Goal: Ask a question: Seek information or help from site administrators or community

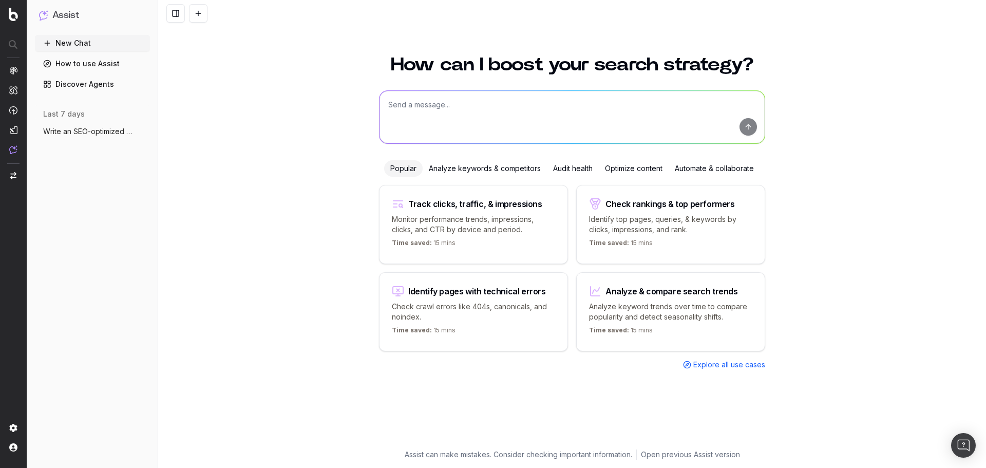
click at [724, 292] on div "Analyze & compare search trends" at bounding box center [672, 291] width 133 height 8
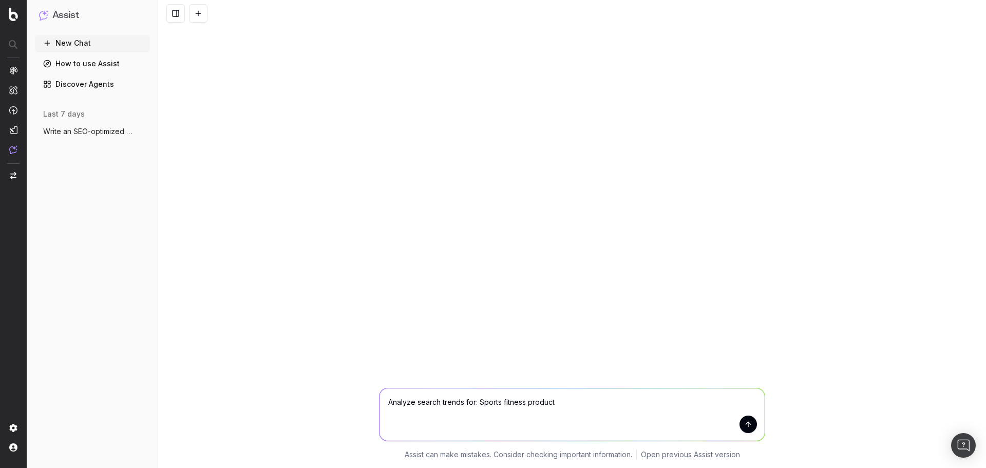
type textarea "Analyze search trends for: Sports fitness products"
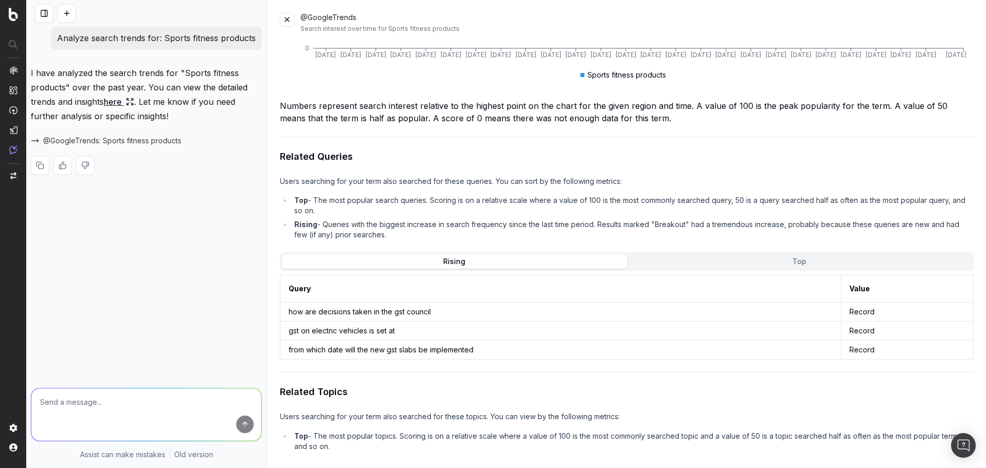
scroll to position [338, 0]
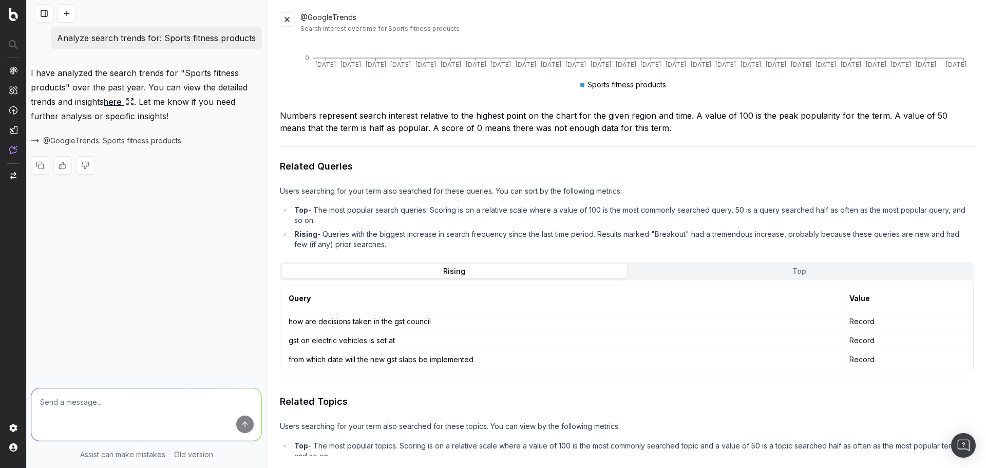
click at [118, 101] on link "here" at bounding box center [119, 102] width 30 height 14
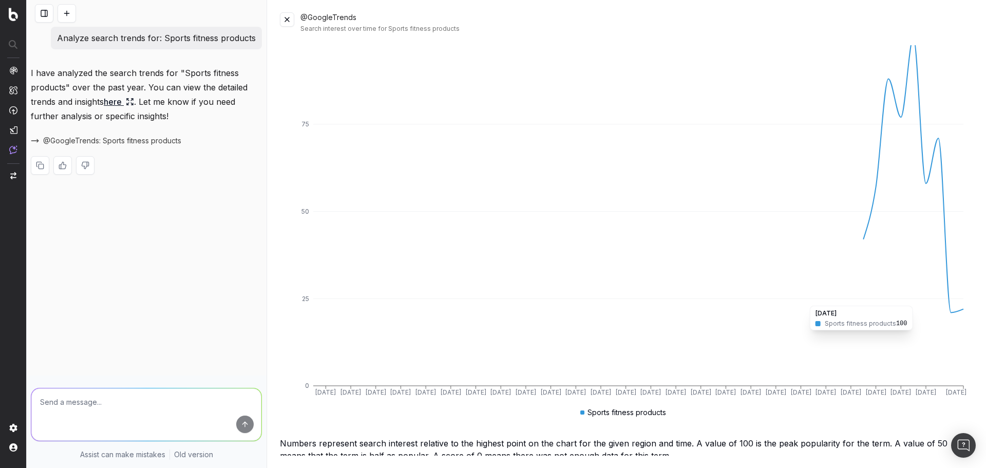
scroll to position [0, 0]
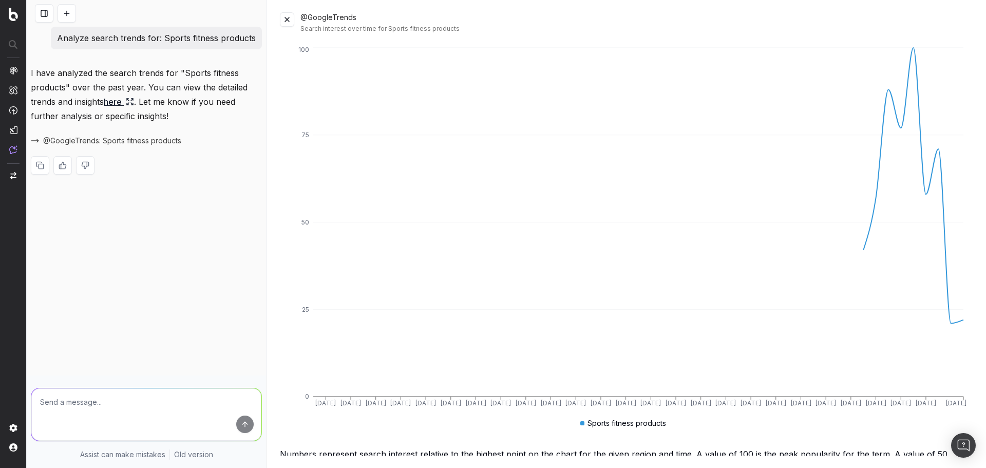
click at [157, 401] on textarea at bounding box center [146, 414] width 230 height 52
click at [108, 395] on textarea at bounding box center [146, 414] width 230 height 52
type textarea "what are the trends for treadmill searches"
click at [286, 22] on button at bounding box center [287, 19] width 14 height 14
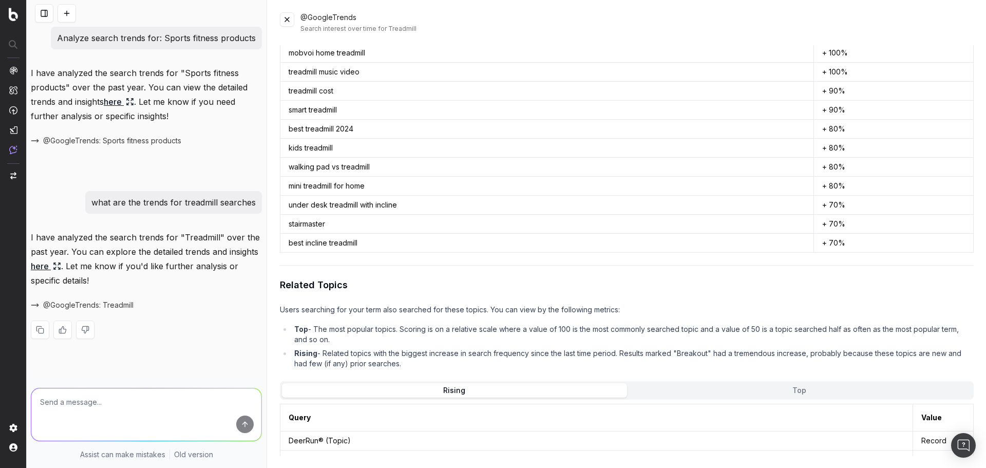
scroll to position [945, 0]
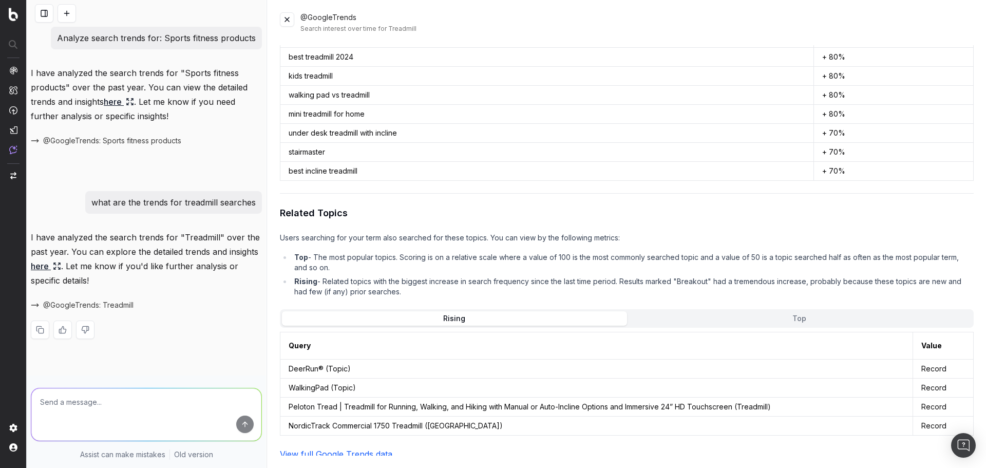
click at [108, 404] on textarea at bounding box center [146, 414] width 230 height 52
type textarea "Who are the leaders in [GEOGRAPHIC_DATA] for search"
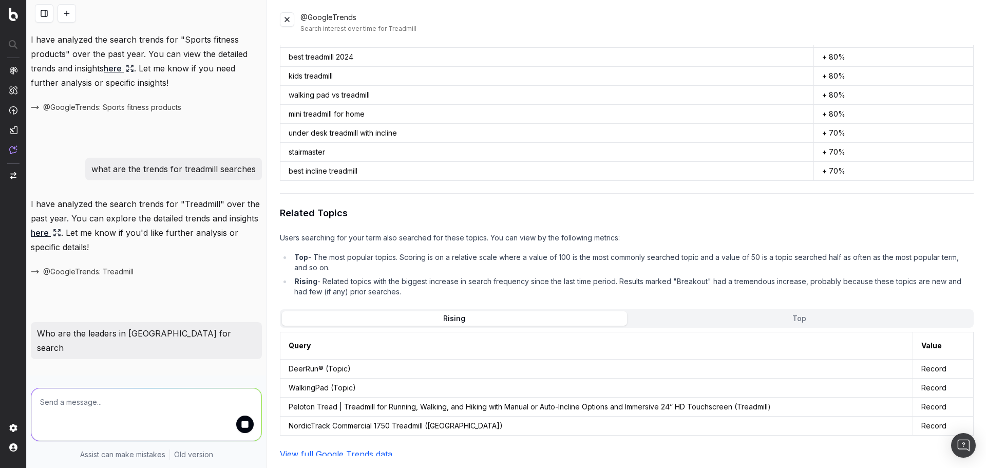
scroll to position [173, 0]
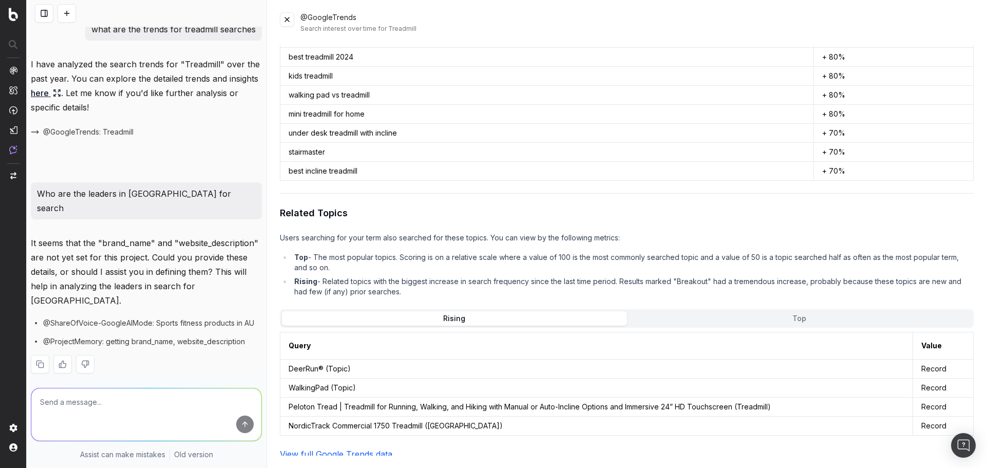
click at [129, 406] on textarea at bounding box center [146, 414] width 230 height 52
type textarea "for treadmill search terms"
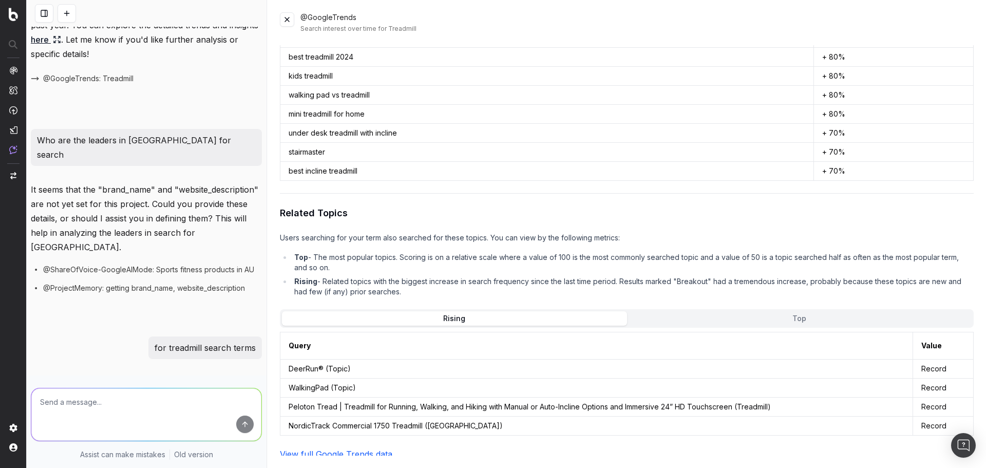
scroll to position [333, 0]
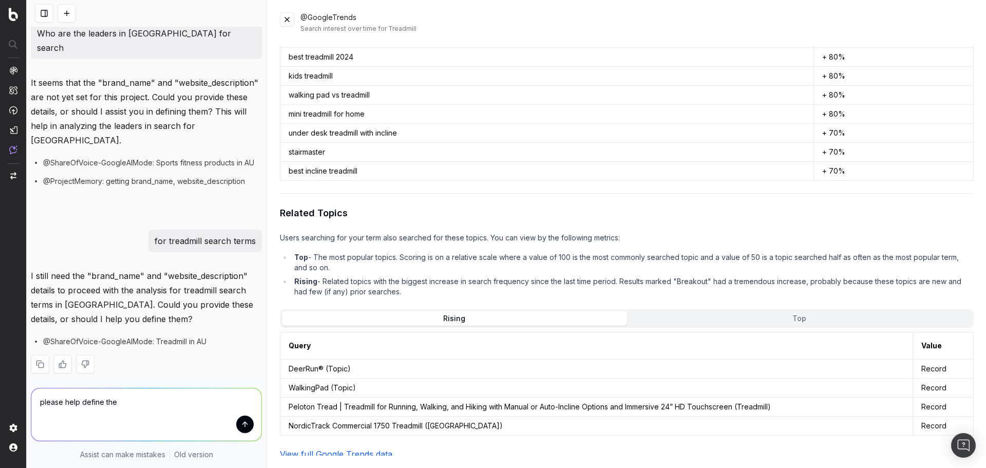
type textarea "please help define them"
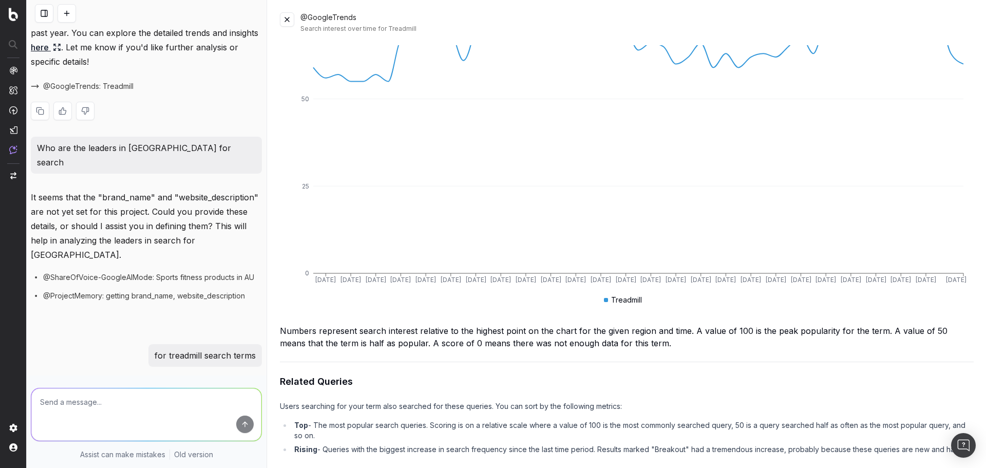
scroll to position [175, 0]
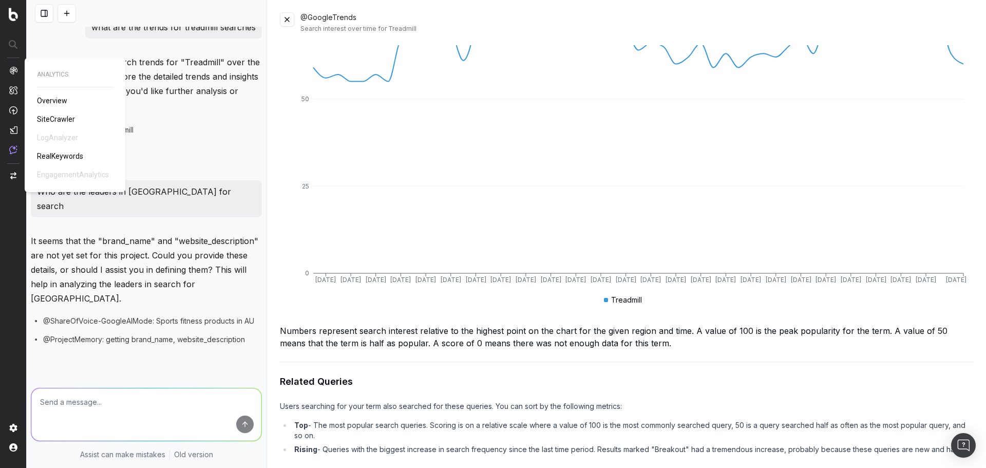
click at [15, 68] on img at bounding box center [13, 70] width 8 height 8
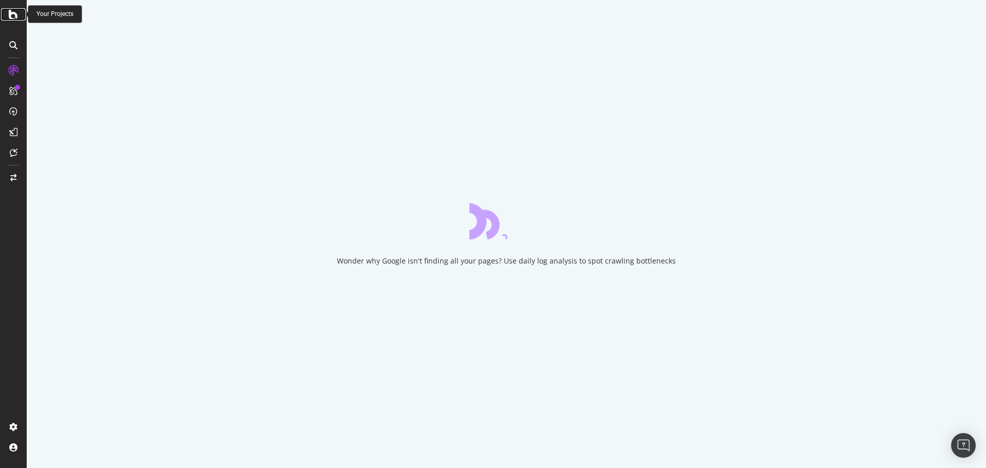
click at [12, 15] on icon at bounding box center [13, 14] width 9 height 12
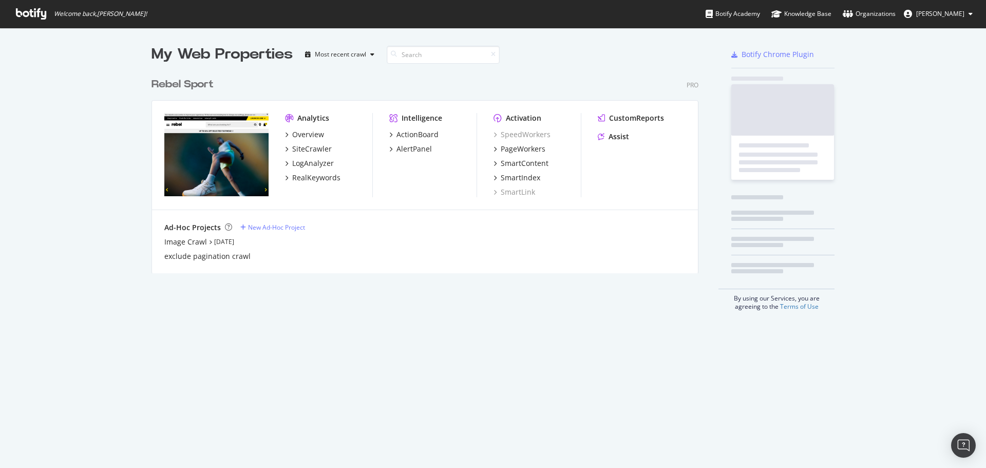
scroll to position [460, 971]
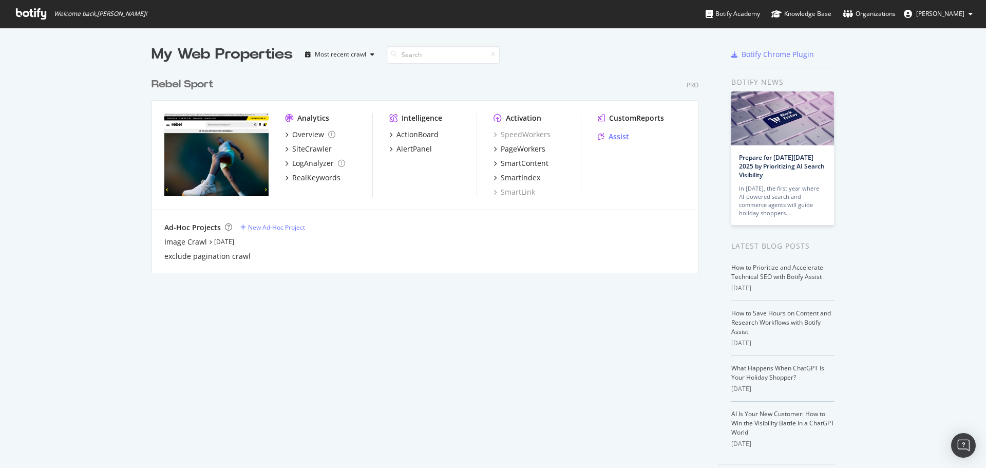
click at [617, 135] on div "Assist" at bounding box center [619, 136] width 21 height 10
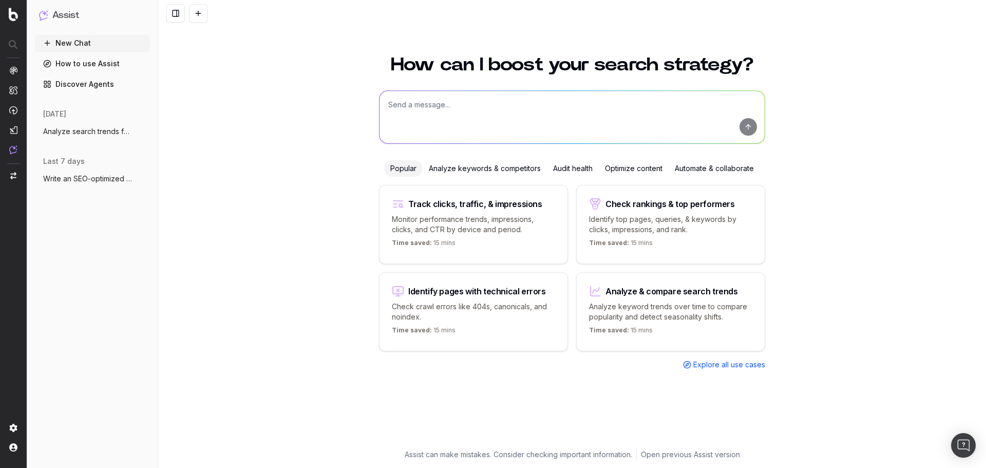
click at [513, 204] on div "Track clicks, traffic, & impressions" at bounding box center [475, 204] width 134 height 8
type textarea "Change in clicks/CTR/impressions over last 28 days vs last (branded vs non-bran…"
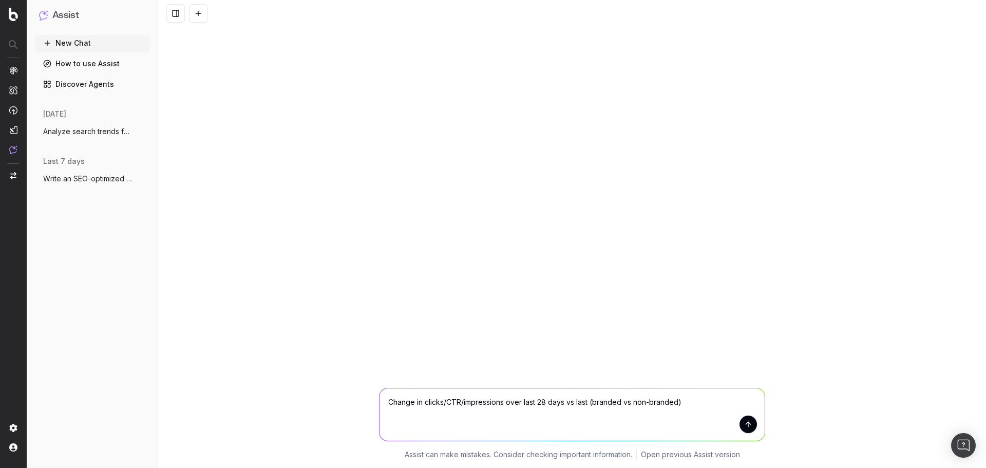
click at [749, 428] on button "submit" at bounding box center [748, 424] width 17 height 17
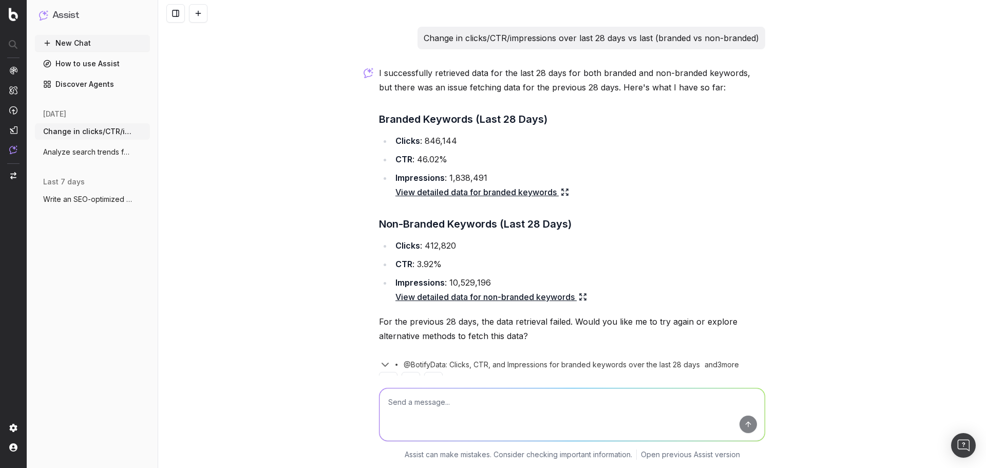
scroll to position [31, 0]
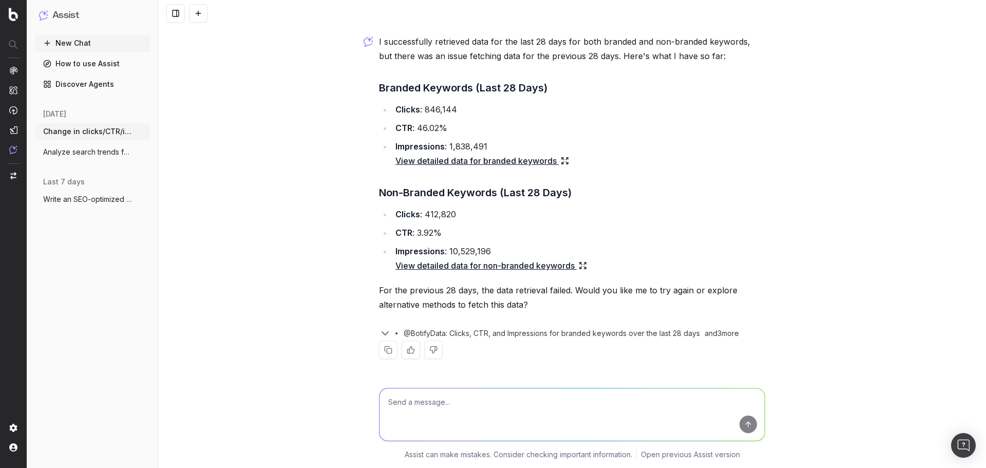
click at [599, 411] on textarea at bounding box center [572, 414] width 385 height 52
type textarea "try agin"
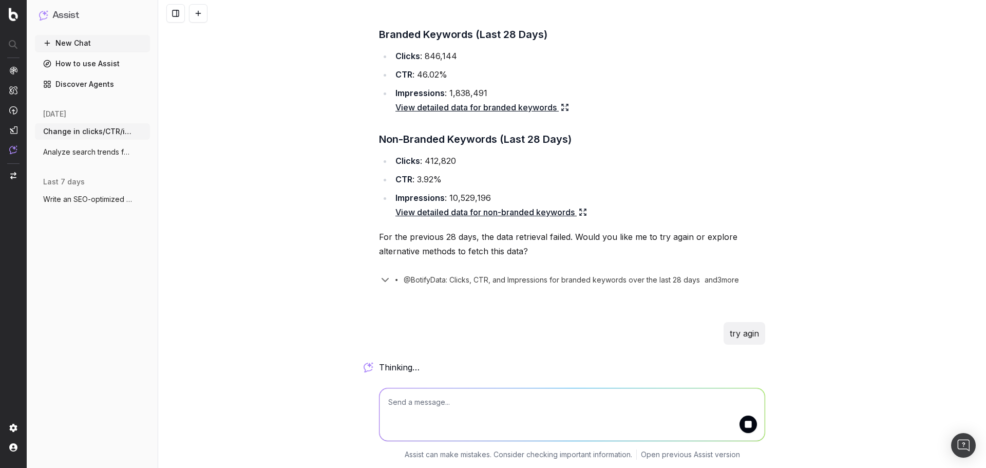
type textarea "a"
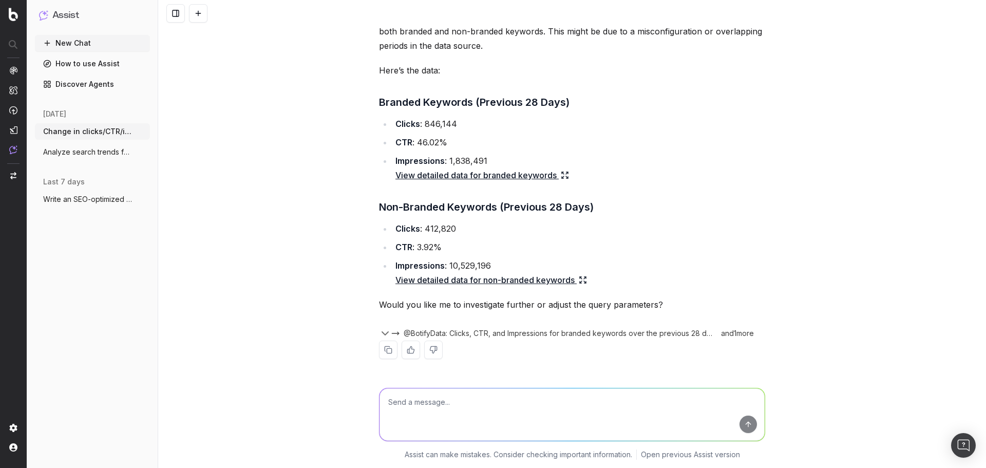
click at [744, 333] on div "and 1 more" at bounding box center [741, 333] width 49 height 10
click at [465, 175] on link "View detailed data for branded keywords" at bounding box center [482, 175] width 174 height 14
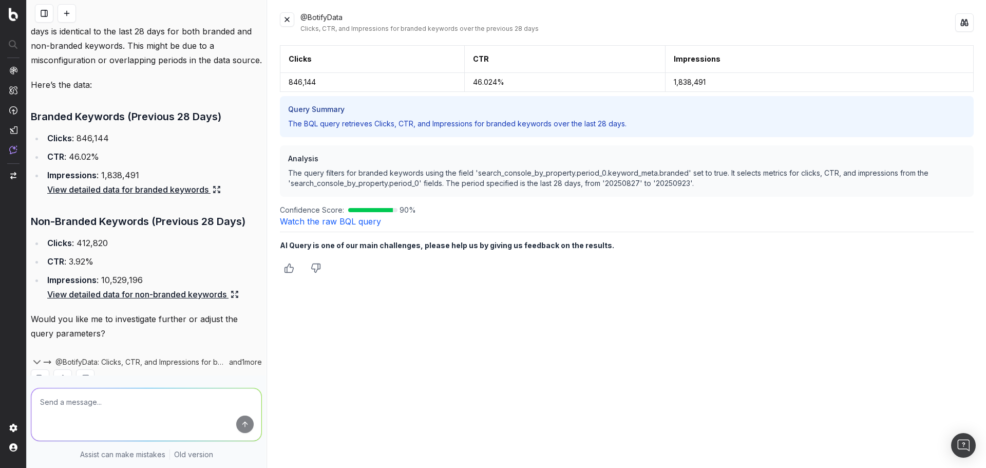
click at [154, 392] on textarea at bounding box center [146, 414] width 230 height 52
type textarea "can you get this YoY instead of last 28 days"
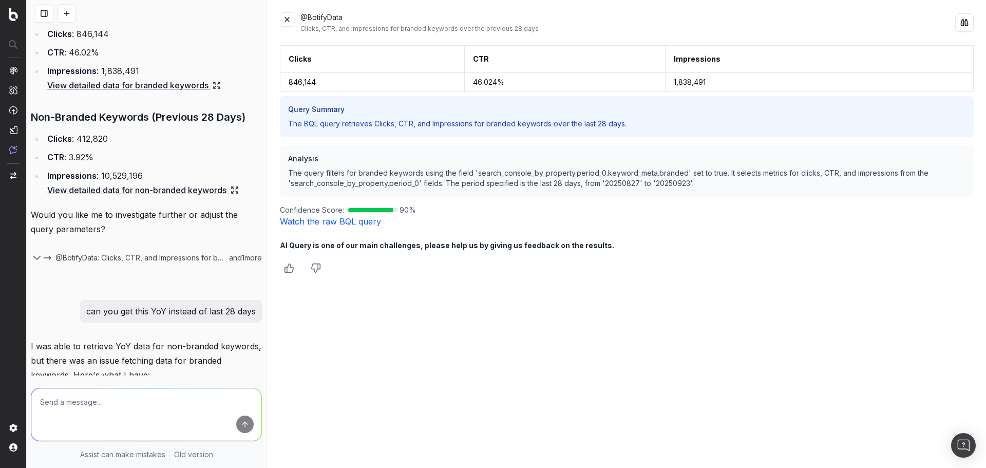
scroll to position [943, 0]
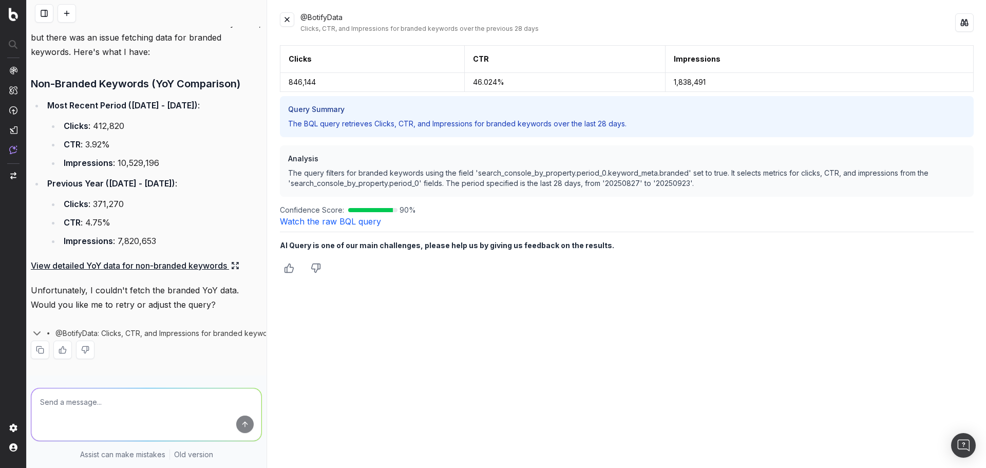
click at [140, 389] on textarea at bounding box center [146, 414] width 230 height 52
type textarea "Can you get this information for competitors?"
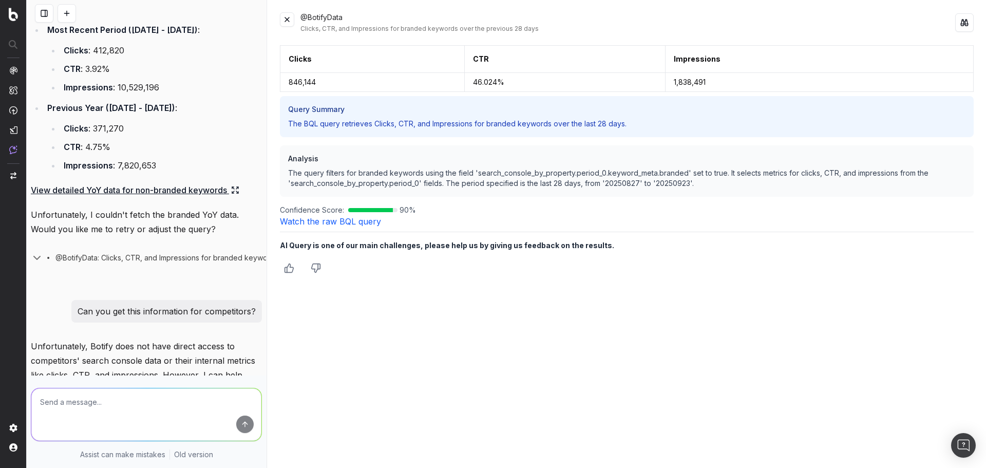
scroll to position [1366, 0]
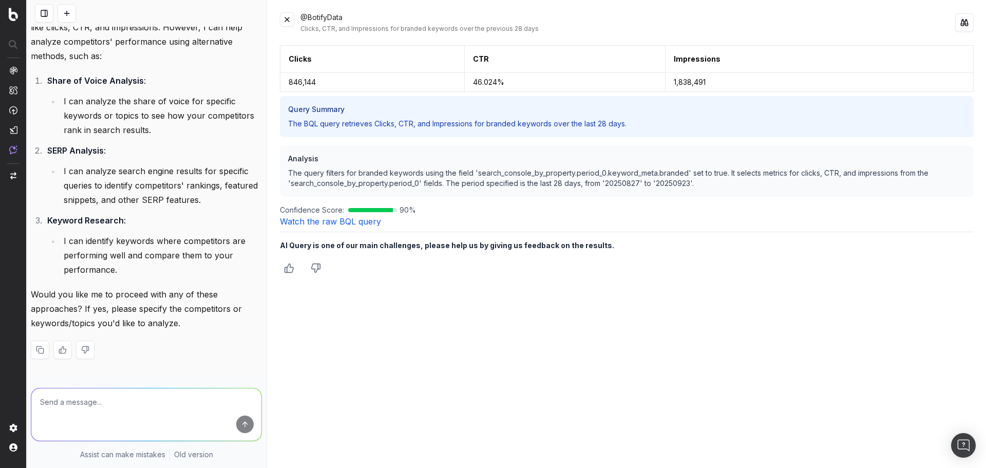
click at [114, 400] on textarea at bounding box center [146, 414] width 230 height 52
type textarea "The Athletes Foot"
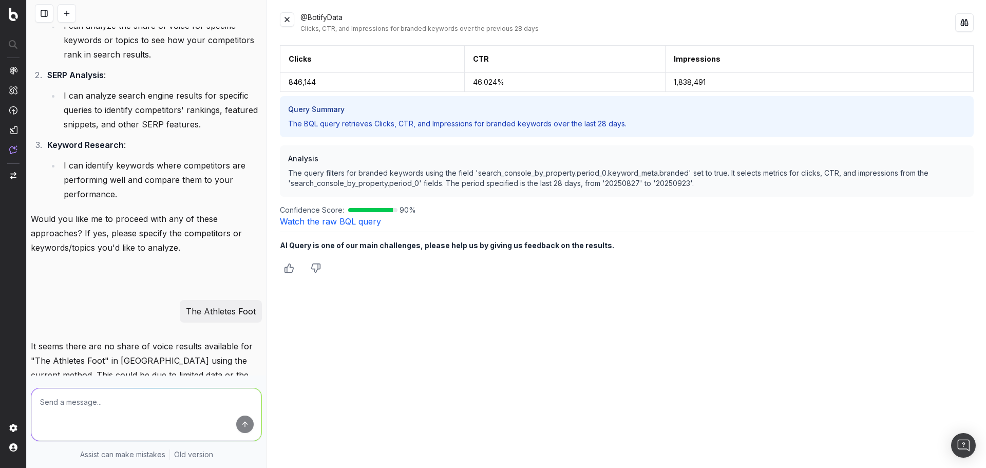
scroll to position [1598, 0]
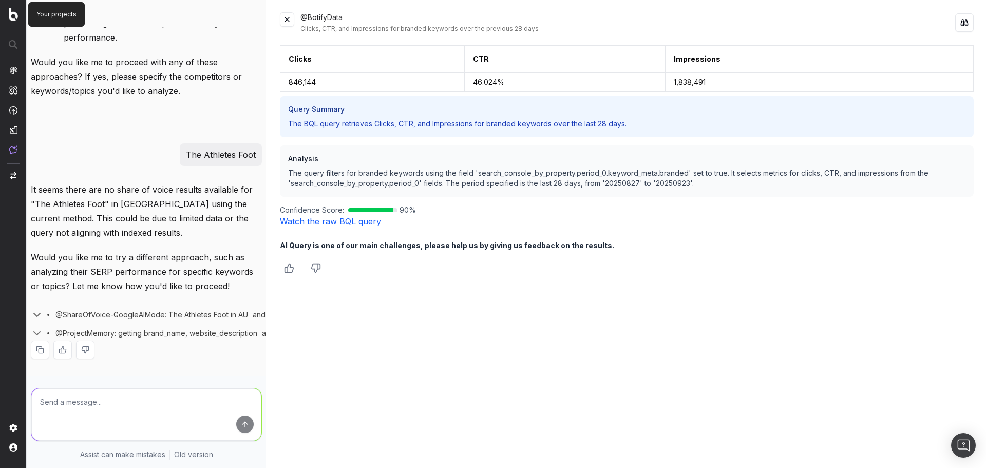
click at [13, 15] on img at bounding box center [13, 14] width 9 height 13
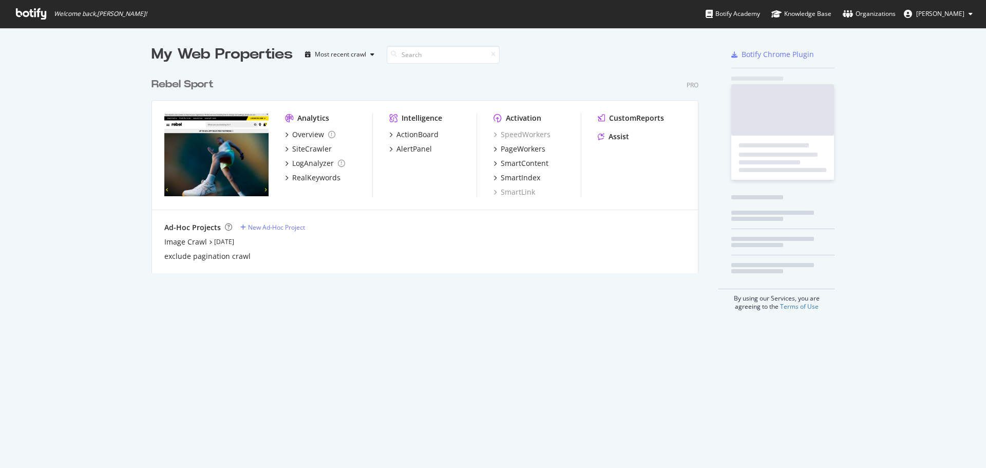
scroll to position [201, 548]
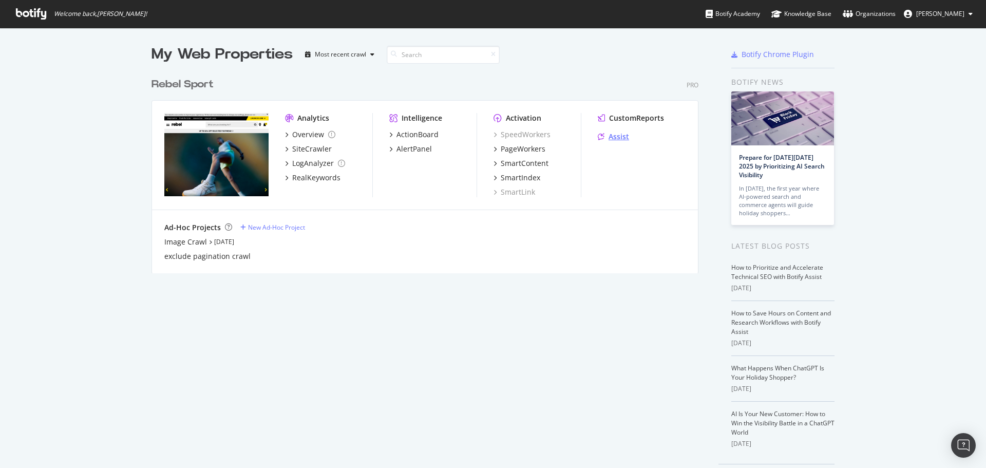
click at [609, 136] on div "Assist" at bounding box center [619, 136] width 21 height 10
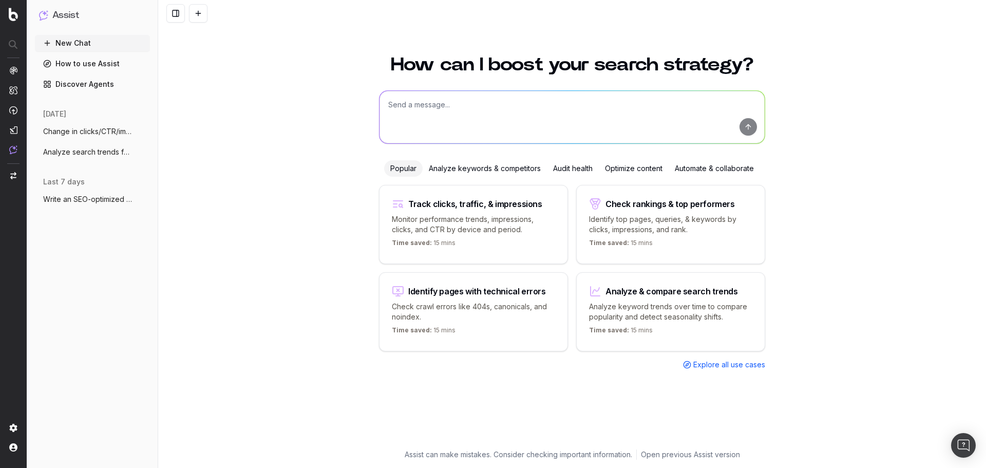
click at [713, 208] on div "Check rankings & top performers" at bounding box center [670, 204] width 163 height 12
type textarea "What are my top ranking pages?"
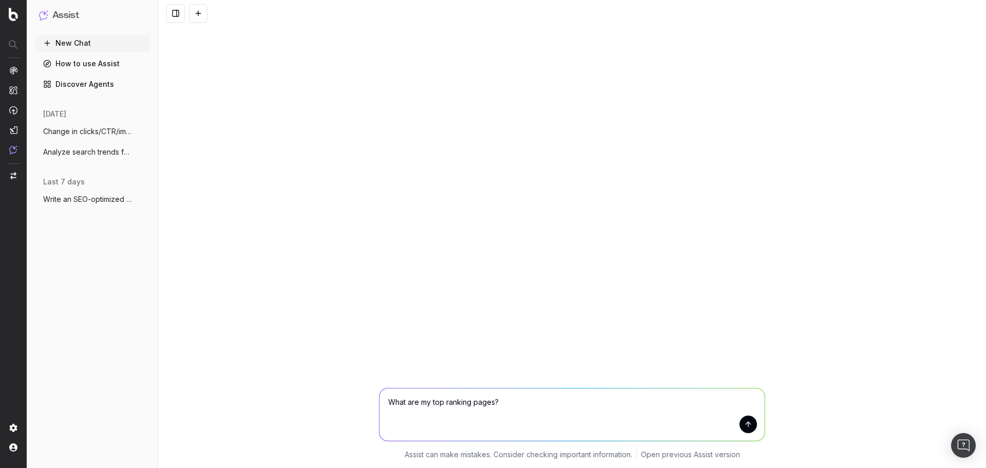
click at [748, 423] on button "submit" at bounding box center [748, 424] width 17 height 17
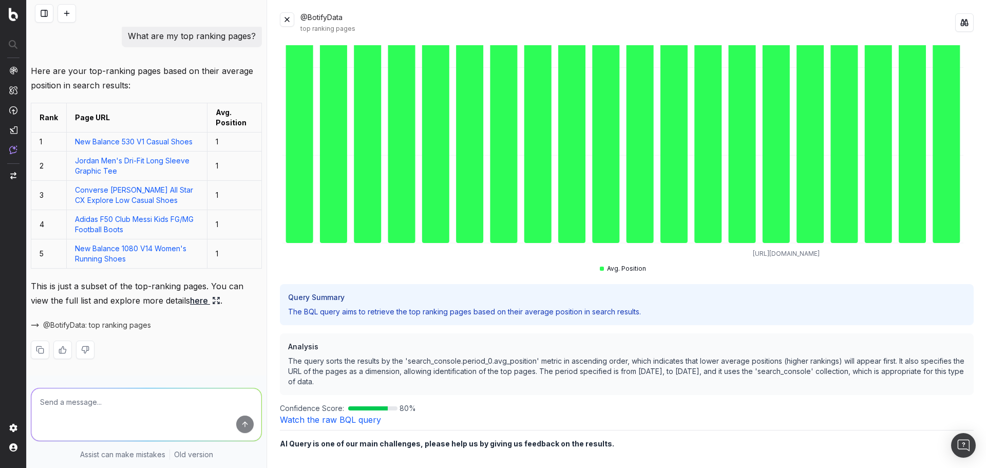
scroll to position [195, 0]
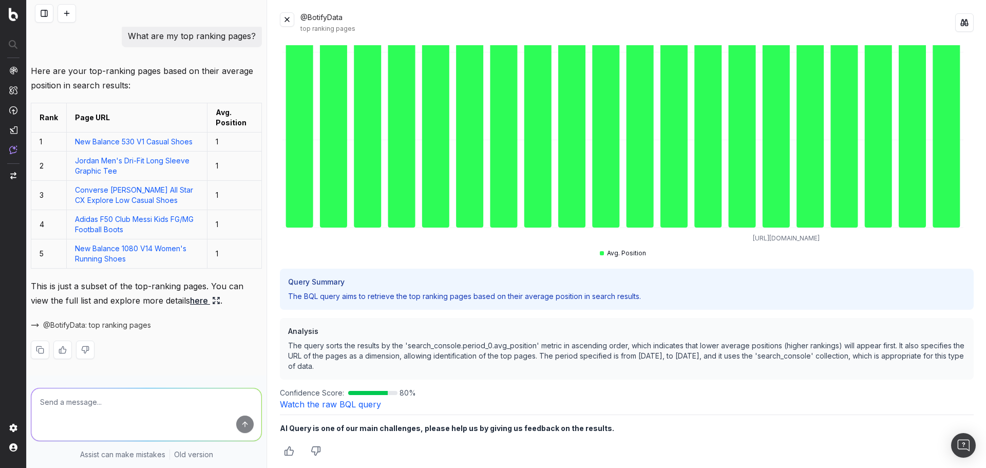
click at [114, 402] on textarea at bounding box center [146, 414] width 230 height 52
type textarea "What about from this section or url of our site"
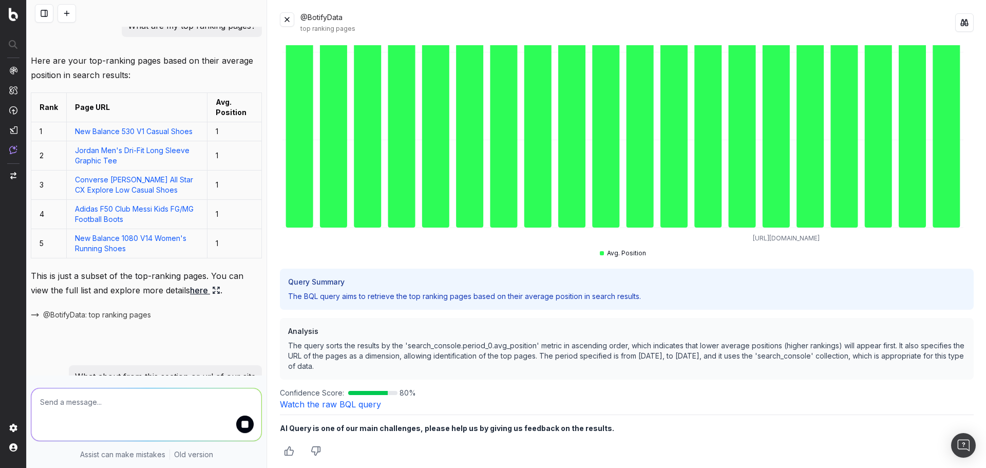
scroll to position [66, 0]
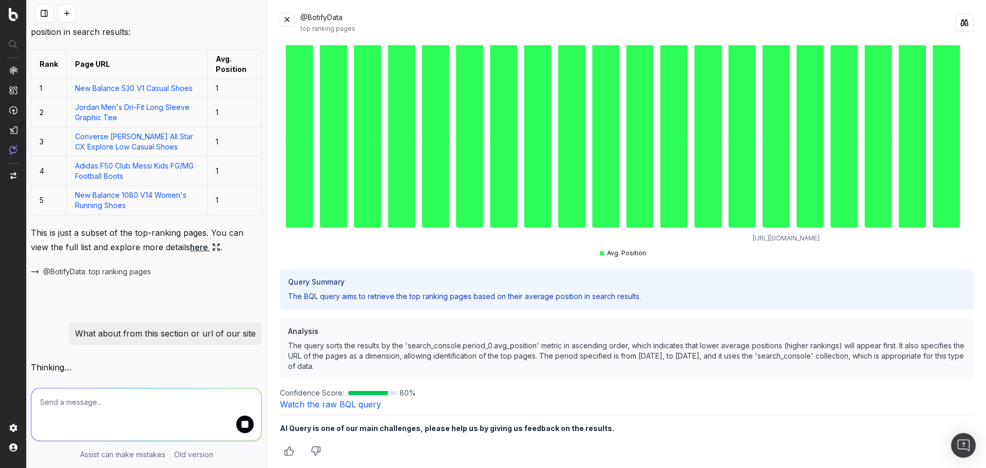
paste textarea "https://www.rebelsport.com.au/adidas"
type textarea "https://www.rebelsport.com.au/adidas"
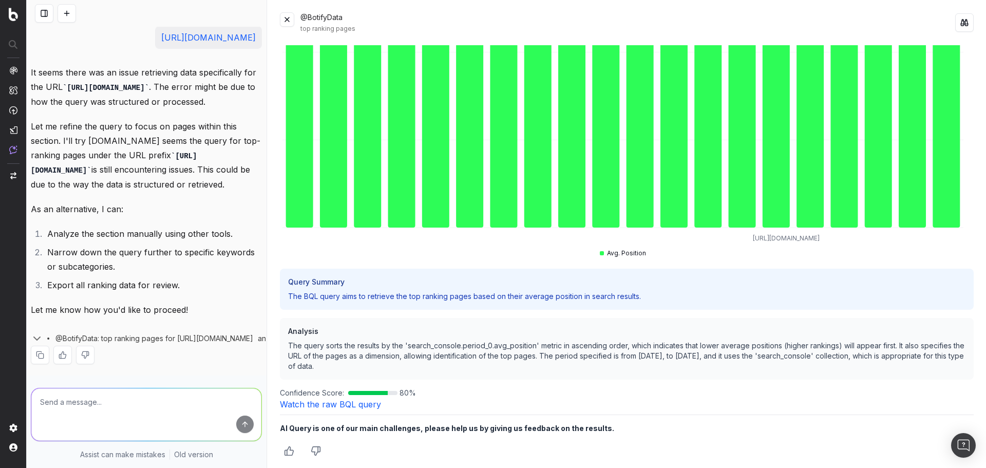
scroll to position [530, 0]
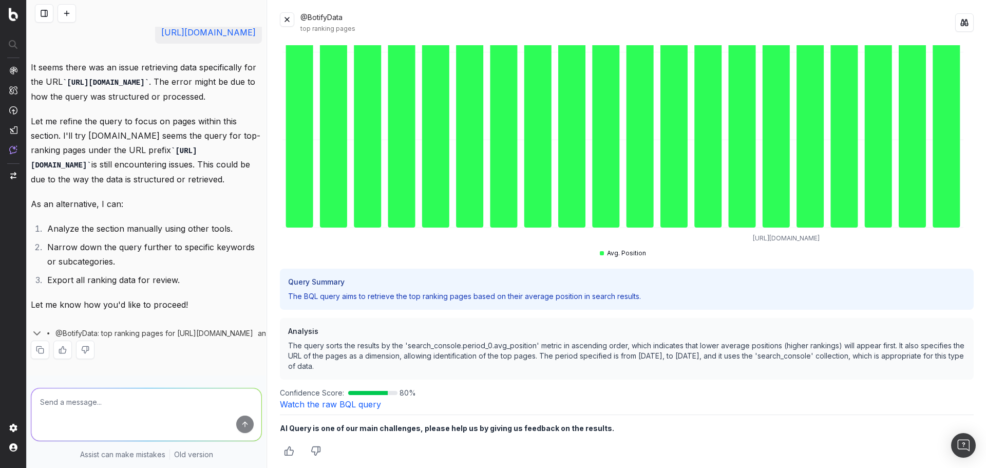
click at [166, 388] on textarea at bounding box center [146, 414] width 230 height 52
type textarea "Yes please"
